Goal: Information Seeking & Learning: Check status

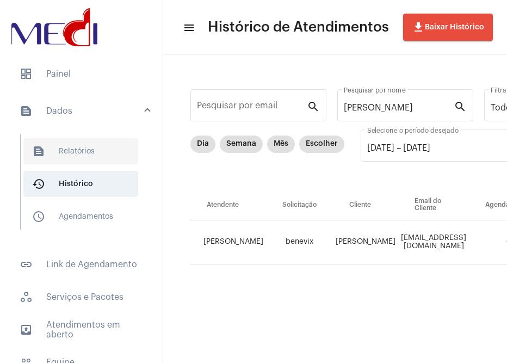
scroll to position [0, 732]
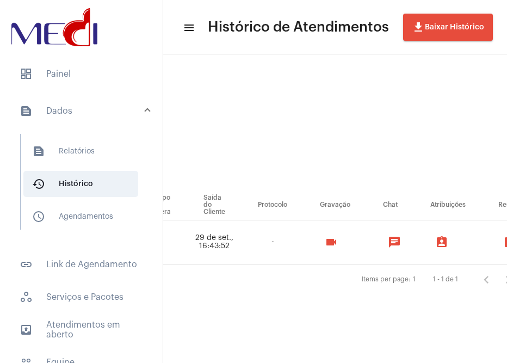
click at [89, 106] on mat-panel-title "text_snippet_outlined Dados" at bounding box center [83, 110] width 126 height 13
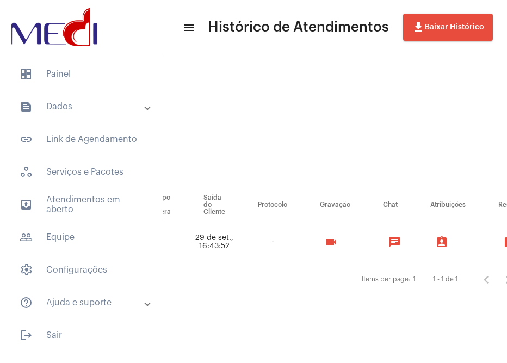
click at [93, 112] on mat-panel-title "text_snippet_outlined Dados" at bounding box center [83, 106] width 126 height 13
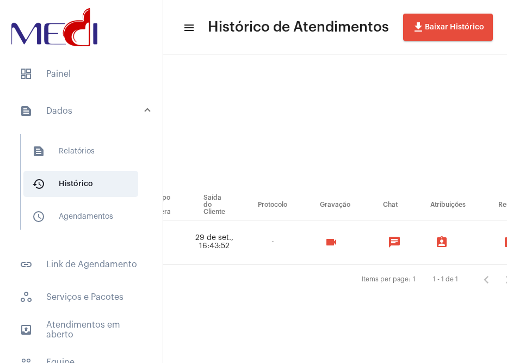
click at [100, 114] on mat-panel-title "text_snippet_outlined Dados" at bounding box center [83, 110] width 126 height 13
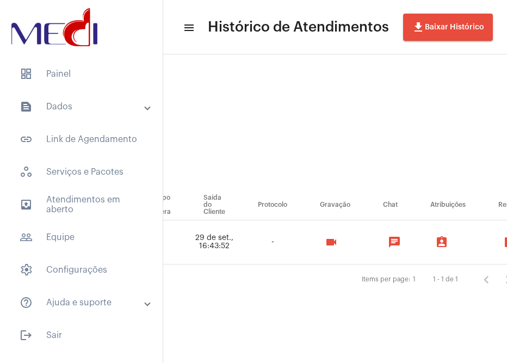
click at [106, 109] on mat-panel-title "text_snippet_outlined Dados" at bounding box center [83, 106] width 126 height 13
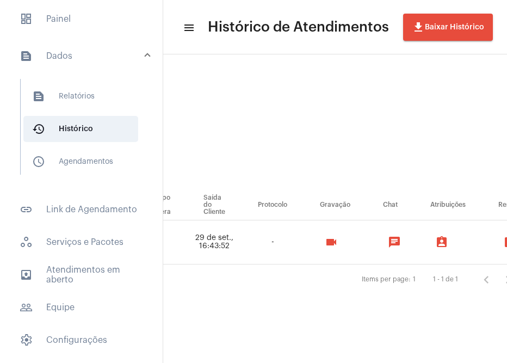
scroll to position [109, 0]
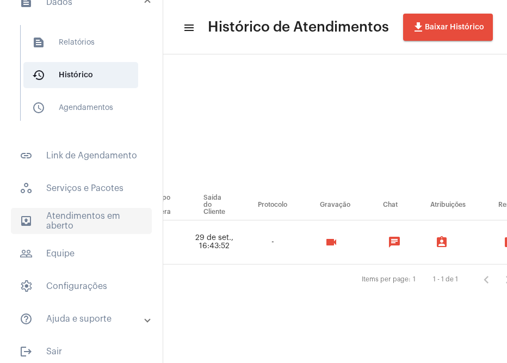
click at [93, 218] on span "outbox_outline Atendimentos em aberto" at bounding box center [81, 221] width 141 height 26
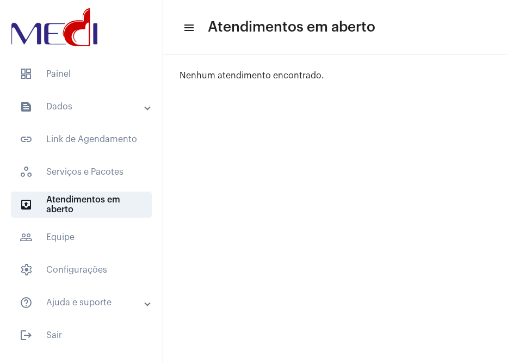
click at [64, 115] on mat-expansion-panel-header "text_snippet_outlined Dados" at bounding box center [85, 107] width 156 height 26
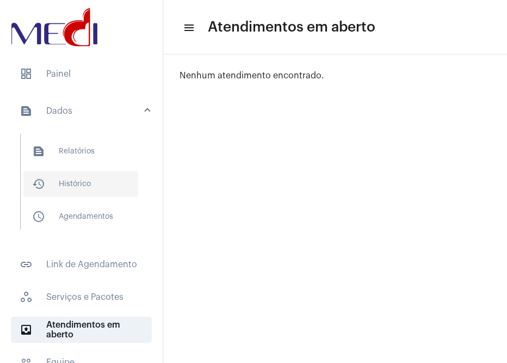
click at [65, 180] on span "history_outlined Histórico" at bounding box center [80, 184] width 115 height 26
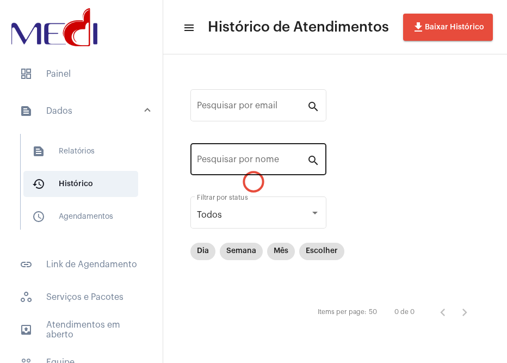
click at [238, 163] on input "Pesquisar por nome" at bounding box center [252, 162] width 110 height 10
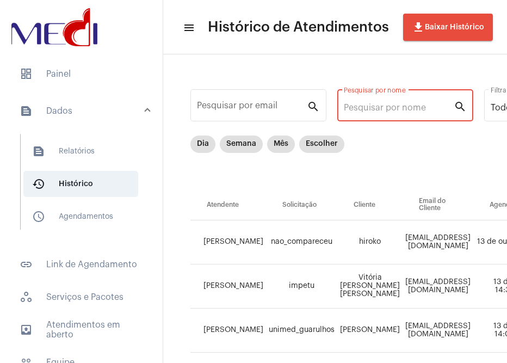
paste input "Mastopexia"
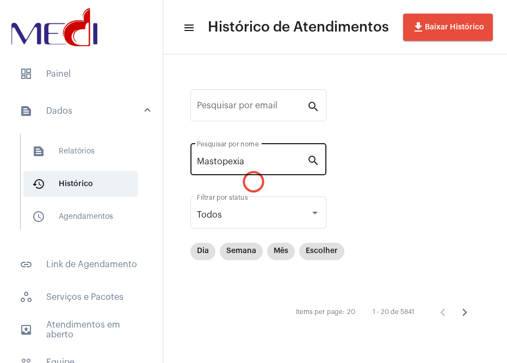
drag, startPoint x: 253, startPoint y: 169, endPoint x: 208, endPoint y: 169, distance: 45.2
click at [69, 153] on mat-sidenav-container "dashboard Painel text_snippet_outlined Dados text_snippet_outlined Relatórios h…" at bounding box center [253, 181] width 507 height 363
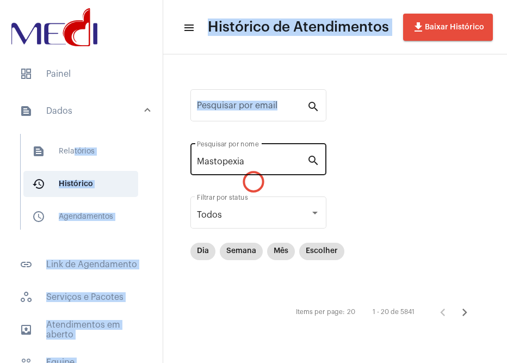
click at [280, 167] on div "Mastopexia Pesquisar por nome" at bounding box center [252, 158] width 110 height 34
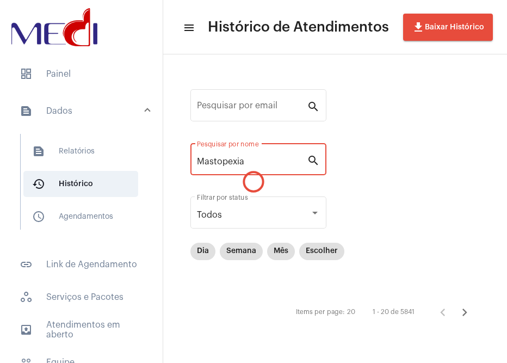
click at [257, 163] on input "Mastopexia" at bounding box center [252, 162] width 110 height 10
type input "M"
type input "[PERSON_NAME]"
click at [276, 256] on mat-chip "Mês" at bounding box center [281, 251] width 28 height 17
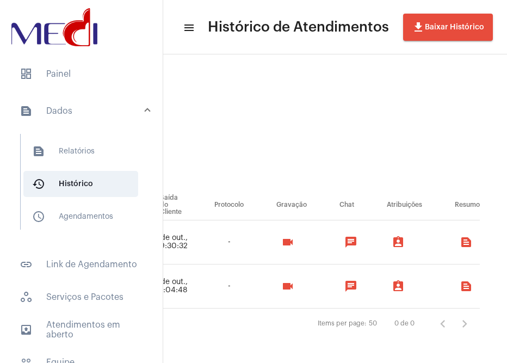
scroll to position [0, 823]
